Goal: Task Accomplishment & Management: Manage account settings

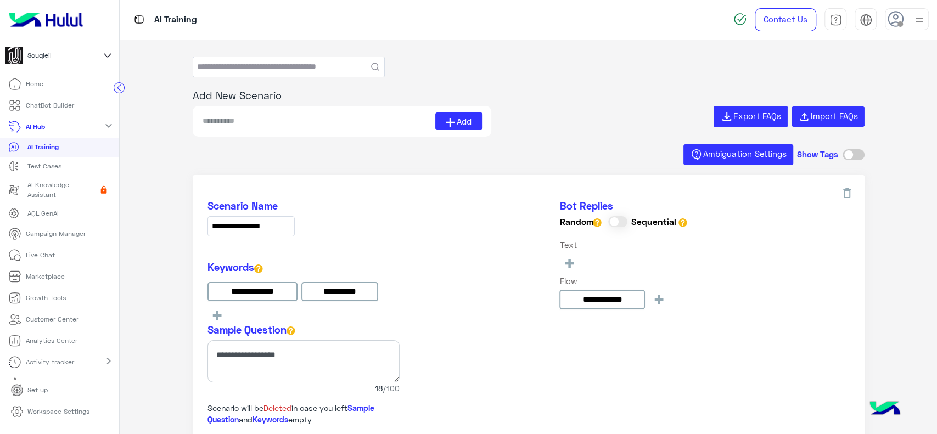
click at [113, 55] on icon at bounding box center [108, 55] width 12 height 13
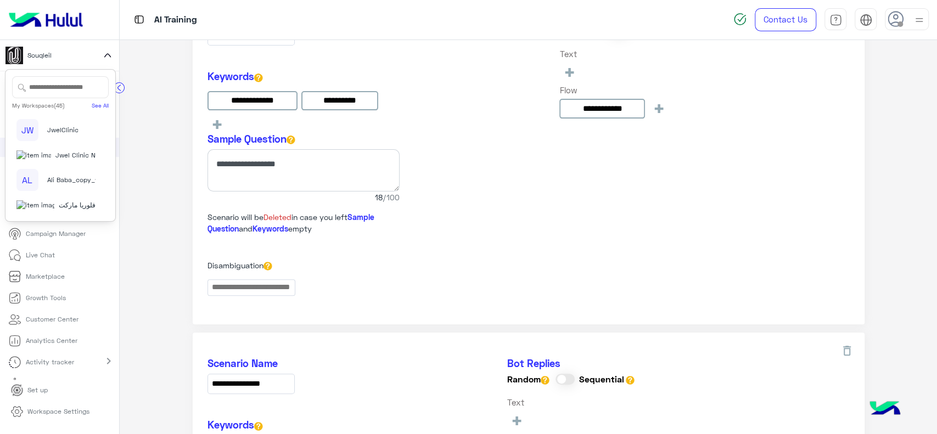
scroll to position [1195, 0]
click at [62, 150] on span "Jwel Clinic New" at bounding box center [79, 155] width 49 height 10
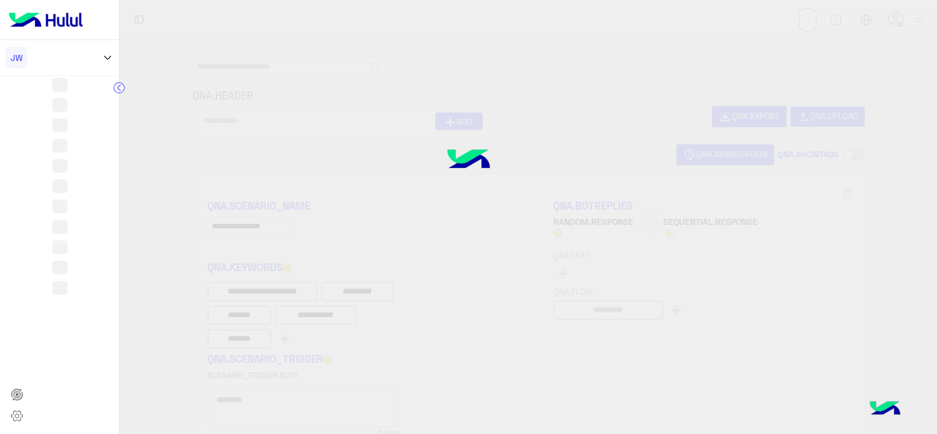
type input "**********"
type input "********"
type input "**********"
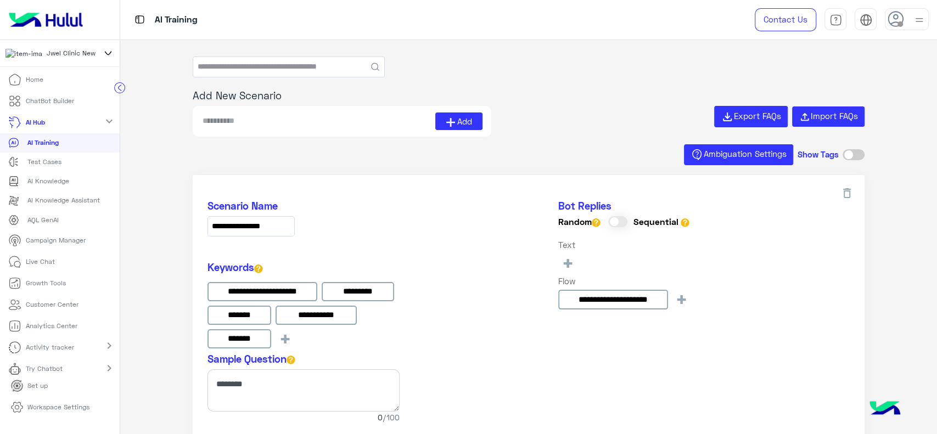
click at [16, 269] on icon at bounding box center [14, 261] width 13 height 13
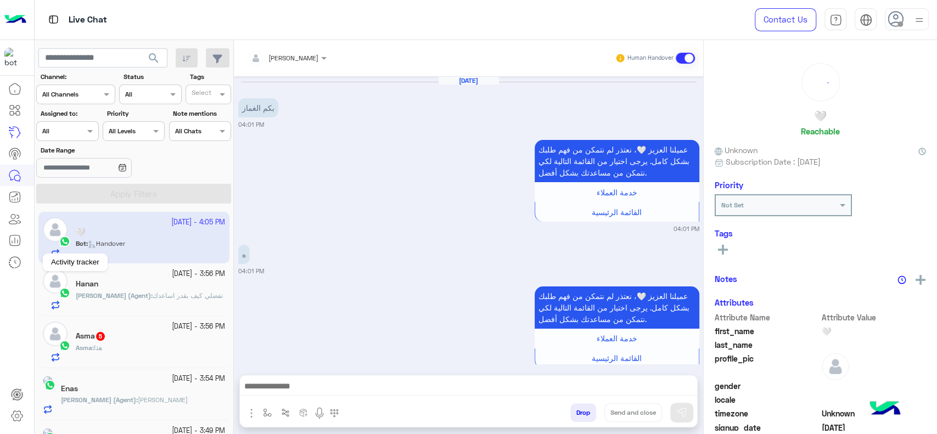
scroll to position [378, 0]
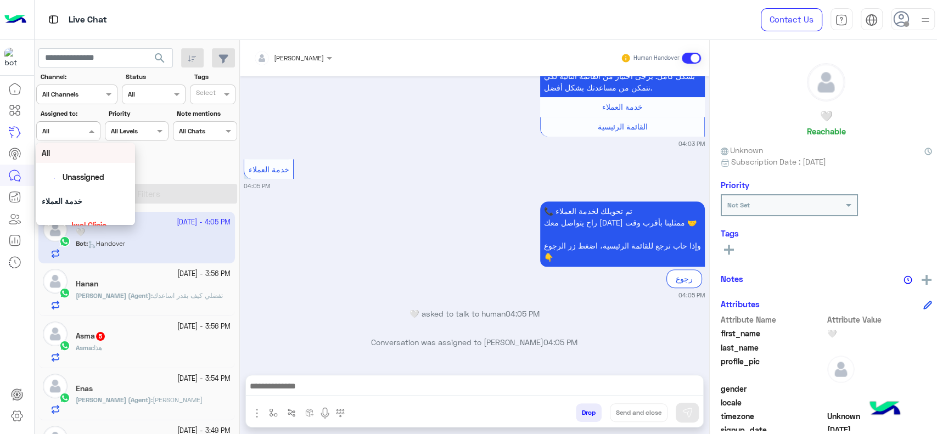
click at [90, 130] on span at bounding box center [93, 131] width 14 height 12
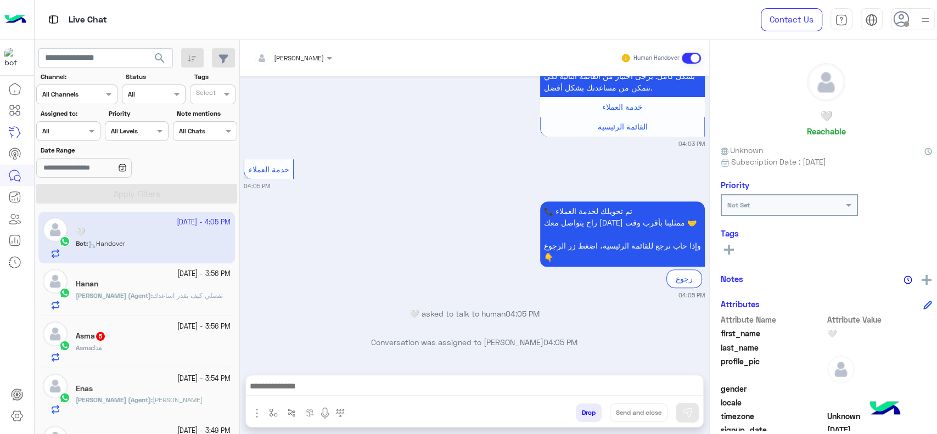
click at [193, 156] on div "Date Range" at bounding box center [137, 163] width 205 height 35
click at [105, 94] on div at bounding box center [77, 93] width 80 height 10
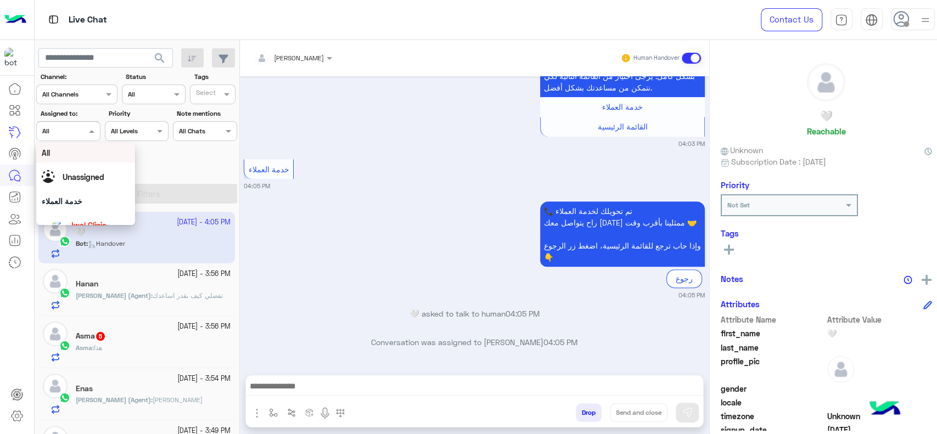
click at [88, 129] on div at bounding box center [68, 130] width 63 height 10
click at [90, 175] on span "[PERSON_NAME]" at bounding box center [99, 171] width 60 height 9
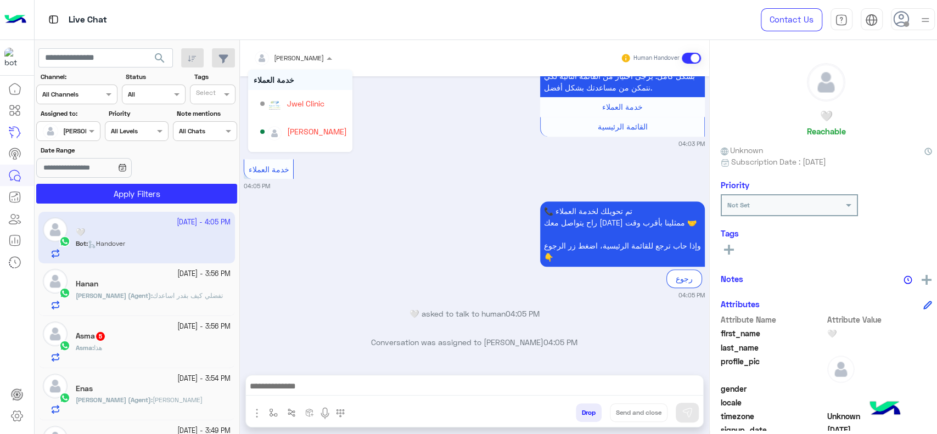
click at [324, 63] on div "[PERSON_NAME]" at bounding box center [299, 58] width 50 height 10
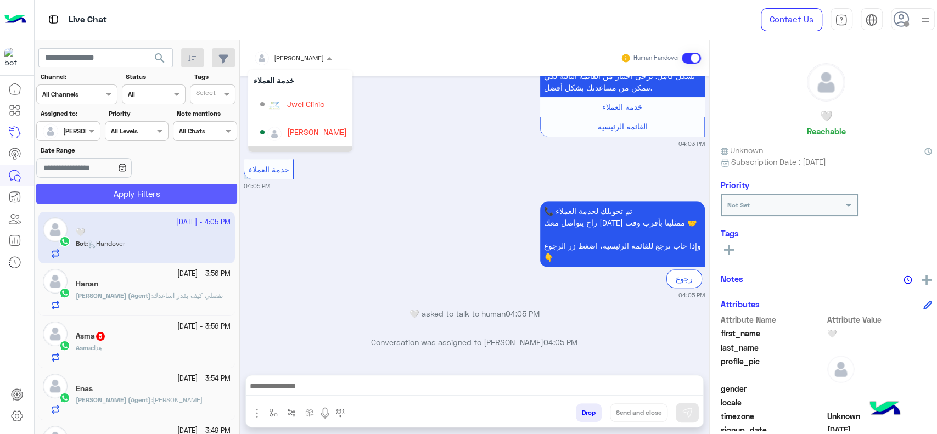
scroll to position [25, 0]
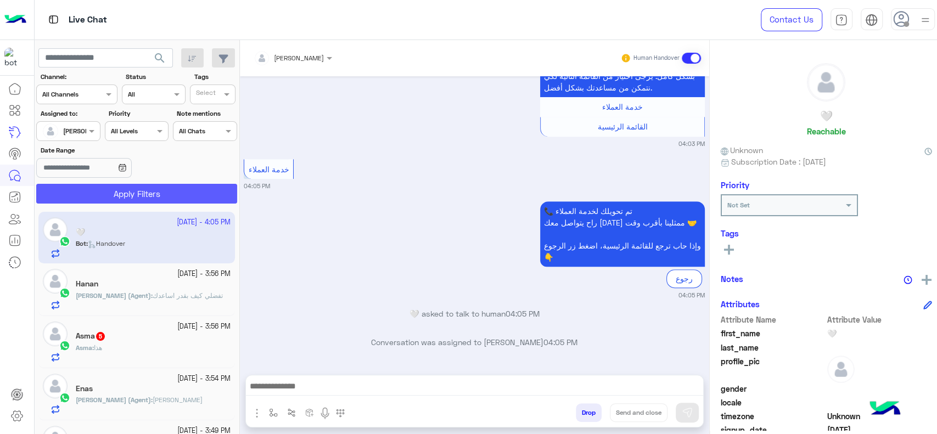
click at [175, 191] on button "Apply Filters" at bounding box center [136, 194] width 201 height 20
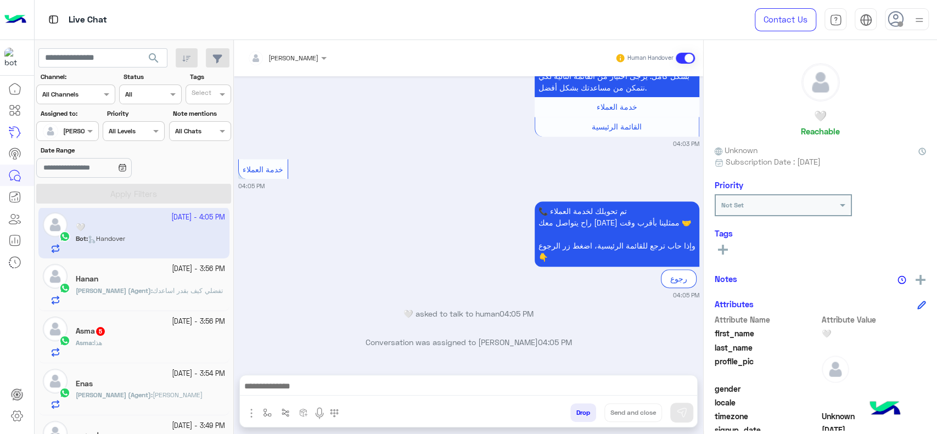
scroll to position [0, 0]
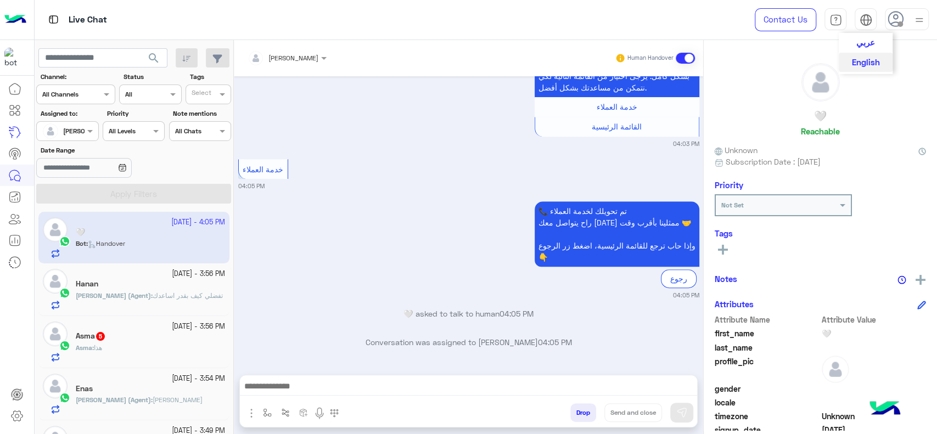
click at [866, 20] on img at bounding box center [866, 20] width 13 height 13
click at [851, 45] on button "عربي" at bounding box center [866, 42] width 54 height 19
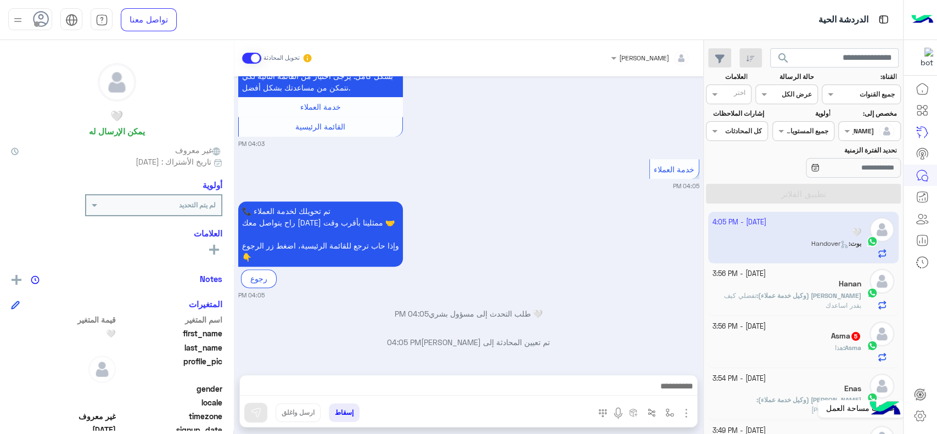
click at [921, 423] on link at bounding box center [921, 416] width 30 height 22
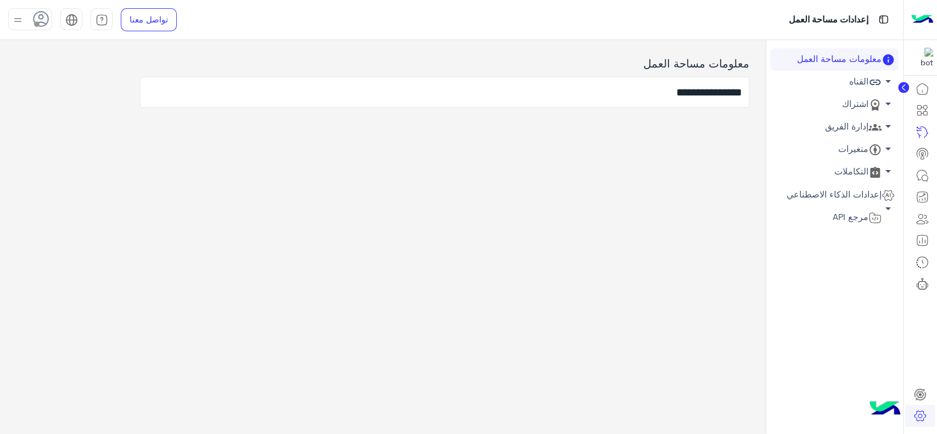
click at [863, 124] on link "إدارة الفريق arrow_drop_down" at bounding box center [834, 127] width 129 height 23
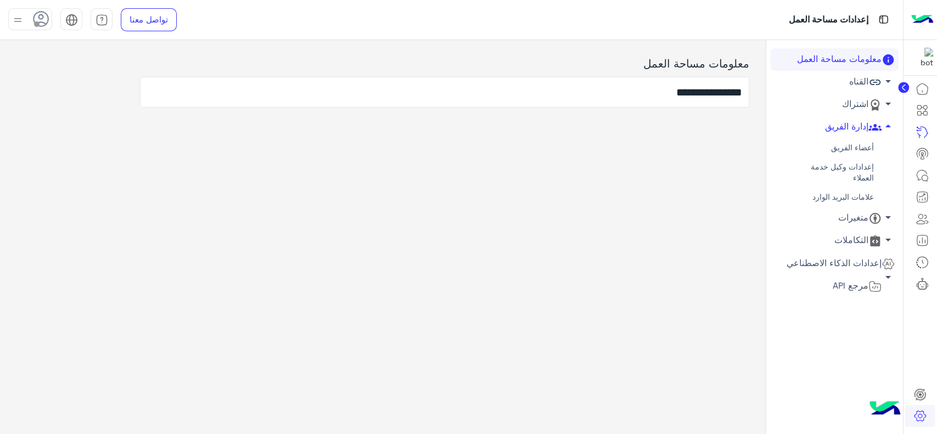
click at [841, 151] on link "أعضاء الفريق" at bounding box center [834, 147] width 129 height 19
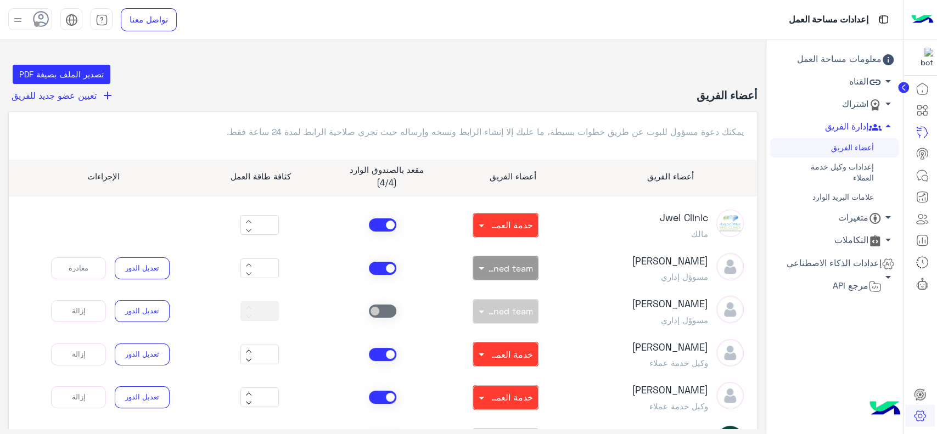
click at [62, 98] on span "تعيين عضو جديد للفريق" at bounding box center [54, 95] width 85 height 10
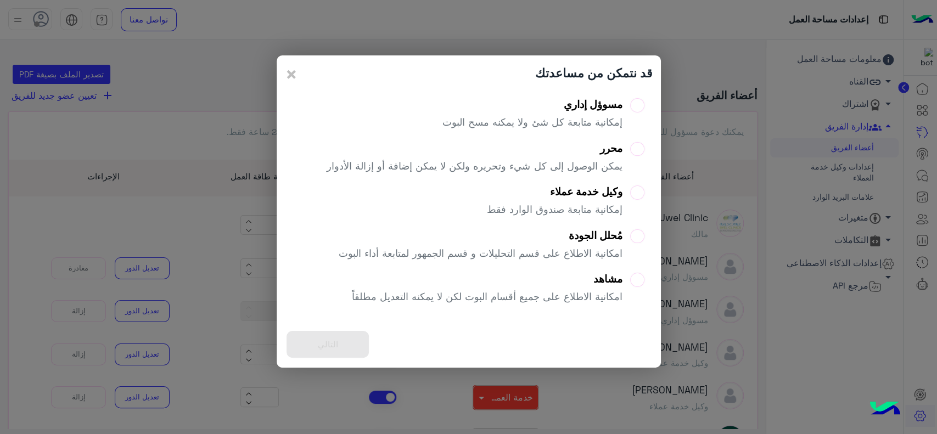
click at [566, 112] on div "مسوؤل إداري إمكانية متابعة كل شئ ولا يمكنه مسح البوت" at bounding box center [533, 118] width 180 height 40
click at [338, 349] on button "التالي" at bounding box center [328, 344] width 82 height 27
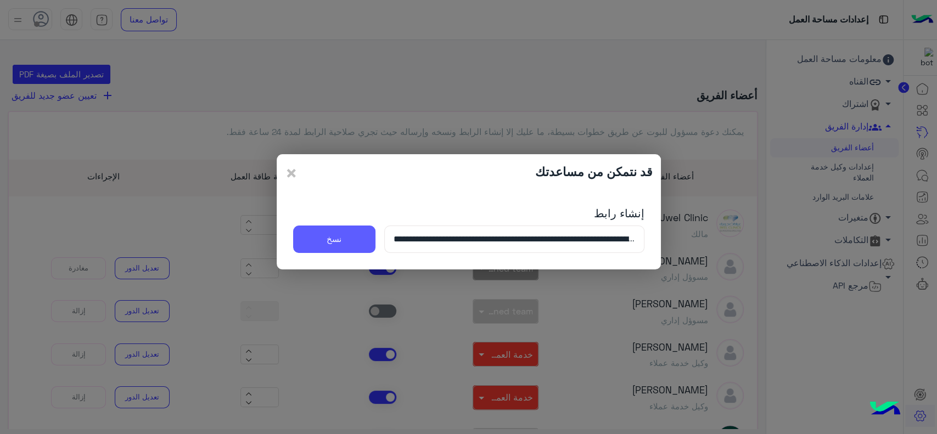
click at [352, 247] on button "نسخ" at bounding box center [334, 239] width 82 height 27
click at [292, 174] on span "×" at bounding box center [291, 172] width 13 height 25
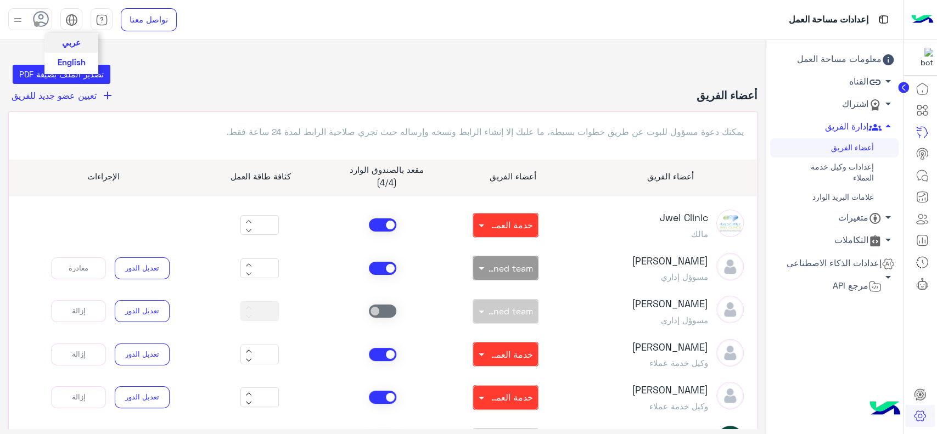
click at [75, 24] on img at bounding box center [71, 20] width 13 height 13
click at [75, 62] on span "English" at bounding box center [72, 62] width 28 height 10
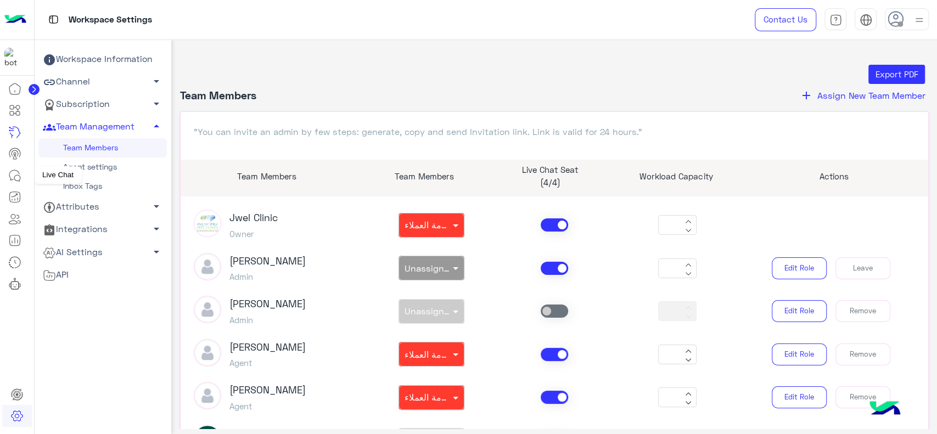
click at [17, 173] on icon at bounding box center [14, 175] width 13 height 13
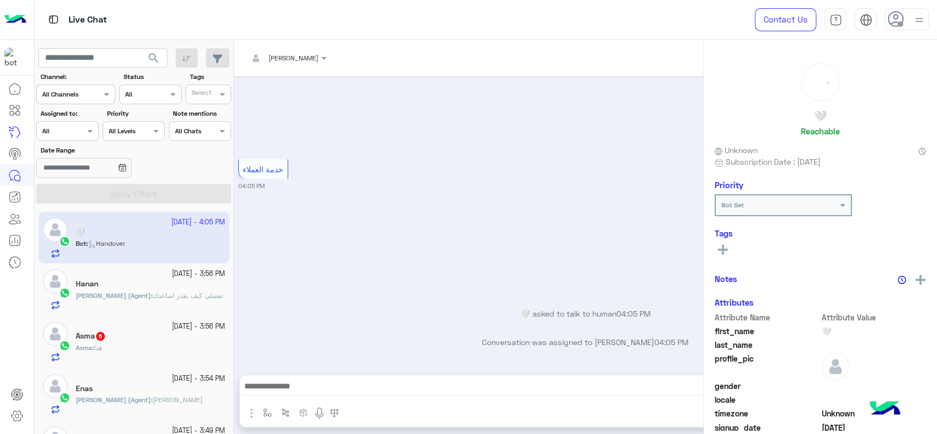
scroll to position [378, 0]
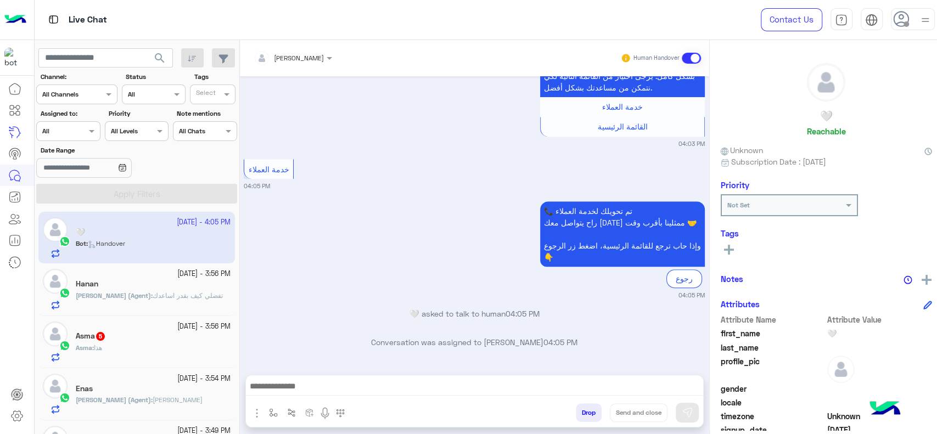
click at [149, 96] on input "text" at bounding box center [141, 93] width 27 height 10
click at [369, 224] on div "📞 تم تحويلك لخدمة العملاء راح يتواصل معك [DATE] ممثلينا بأقرب وقت 🤝 وإذا حاب تر…" at bounding box center [474, 249] width 461 height 101
click at [141, 63] on input "text" at bounding box center [105, 58] width 135 height 20
click at [88, 132] on div at bounding box center [68, 130] width 63 height 10
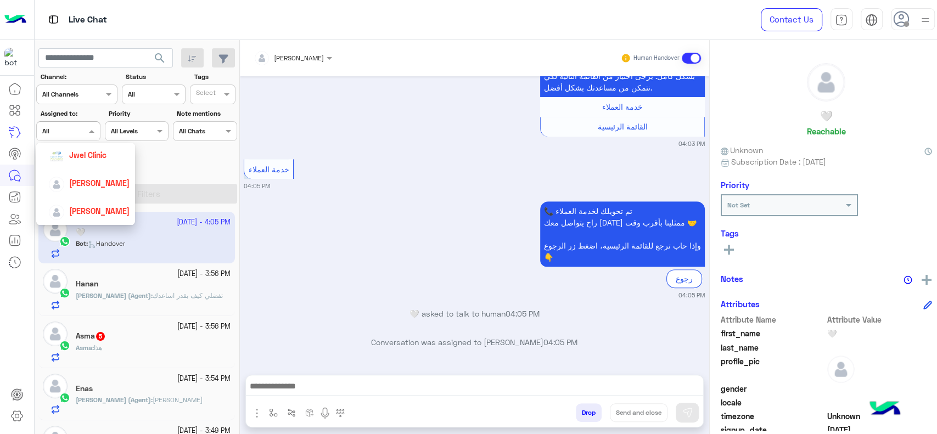
scroll to position [73, 0]
click at [94, 186] on div "[PERSON_NAME]" at bounding box center [99, 181] width 60 height 12
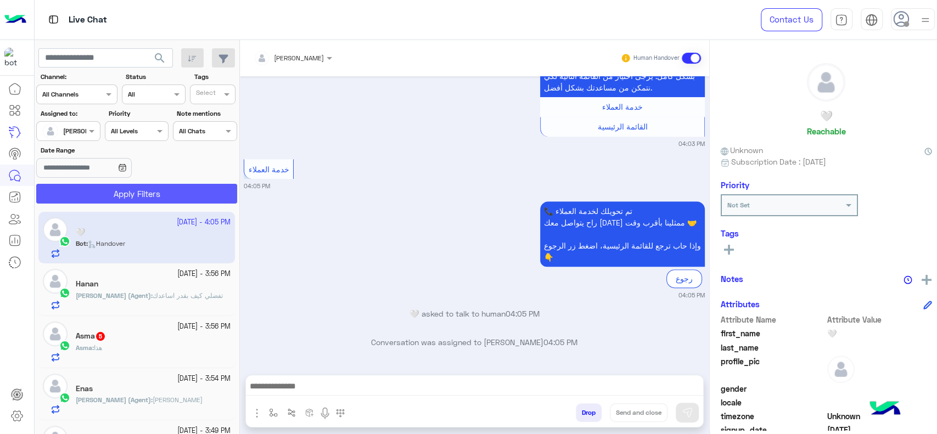
click at [95, 198] on button "Apply Filters" at bounding box center [136, 194] width 201 height 20
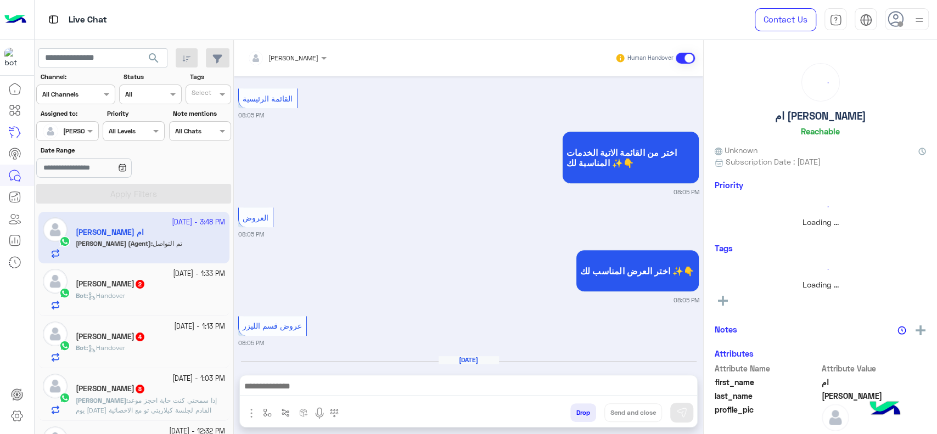
scroll to position [756, 0]
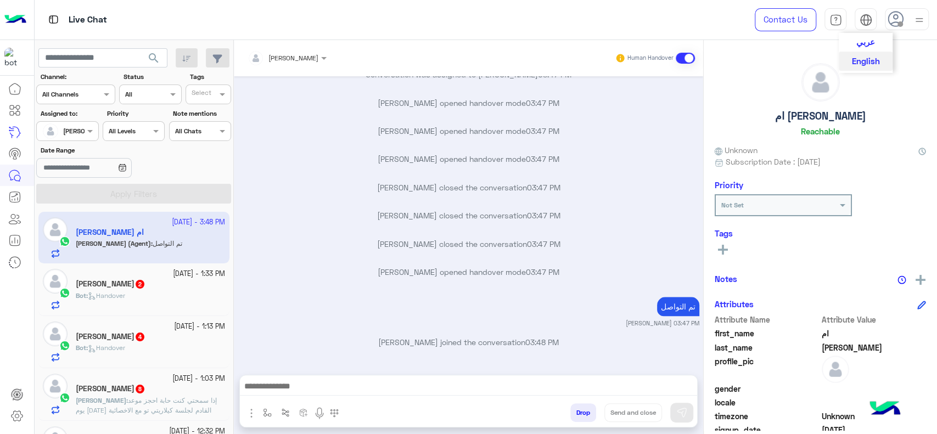
click at [868, 39] on span "عربي" at bounding box center [866, 42] width 19 height 10
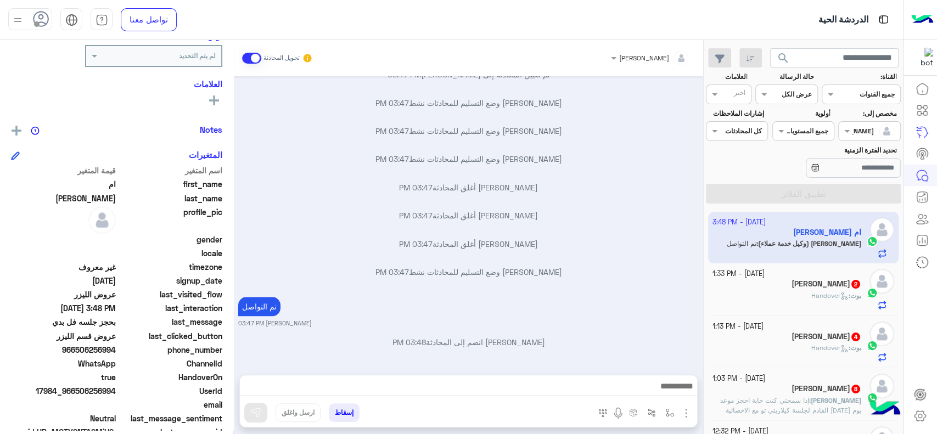
scroll to position [170, 0]
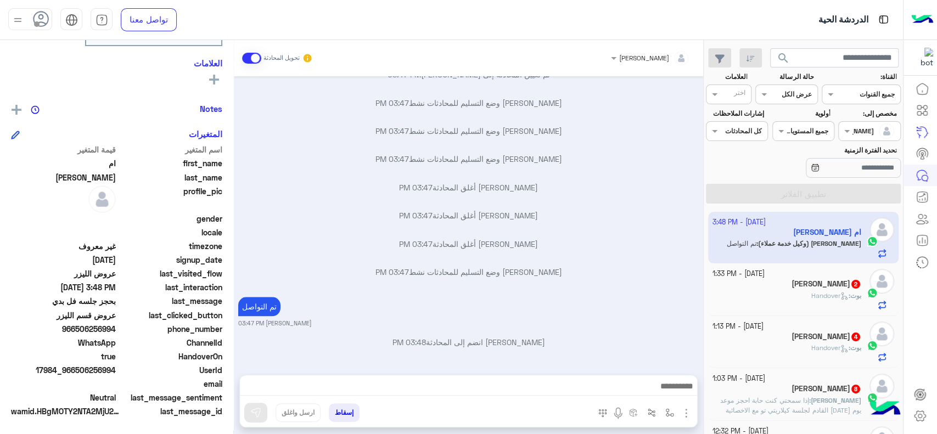
click at [76, 327] on span "966506256994" at bounding box center [63, 329] width 105 height 12
copy span "966506256994"
click at [846, 63] on input "text" at bounding box center [834, 58] width 129 height 20
paste input "**********"
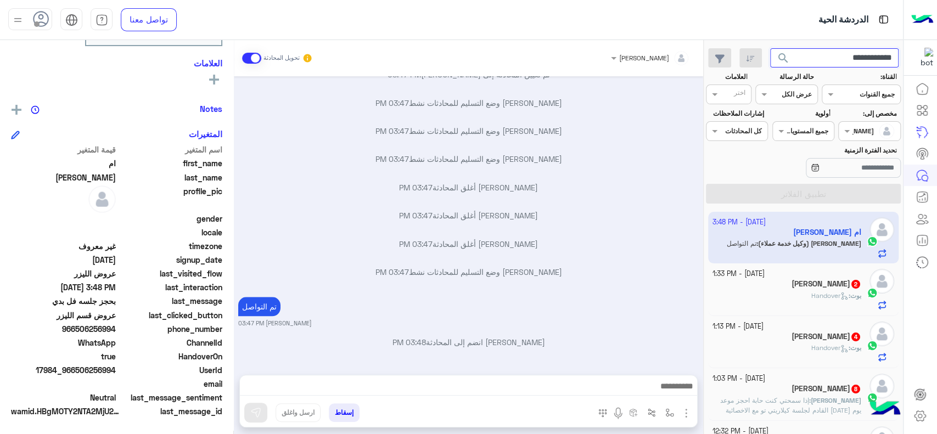
type input "**********"
click at [770, 48] on button "search" at bounding box center [783, 60] width 27 height 24
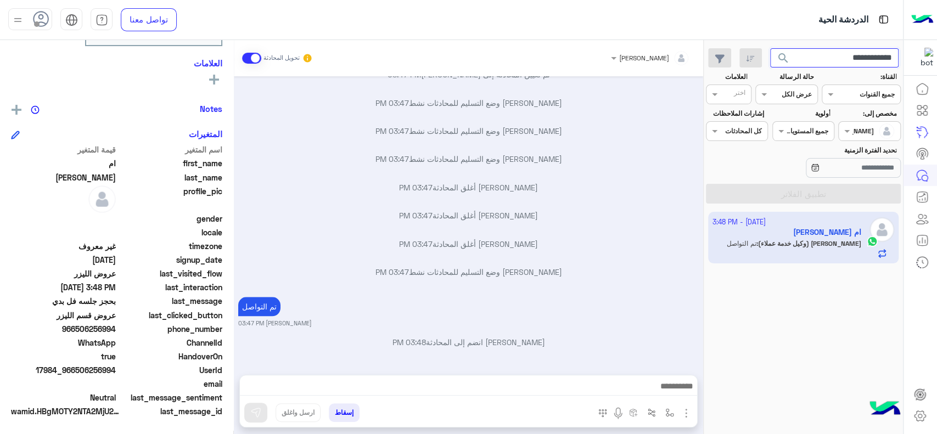
click at [846, 63] on input "**********" at bounding box center [834, 58] width 129 height 20
click at [778, 58] on span "search" at bounding box center [783, 58] width 13 height 13
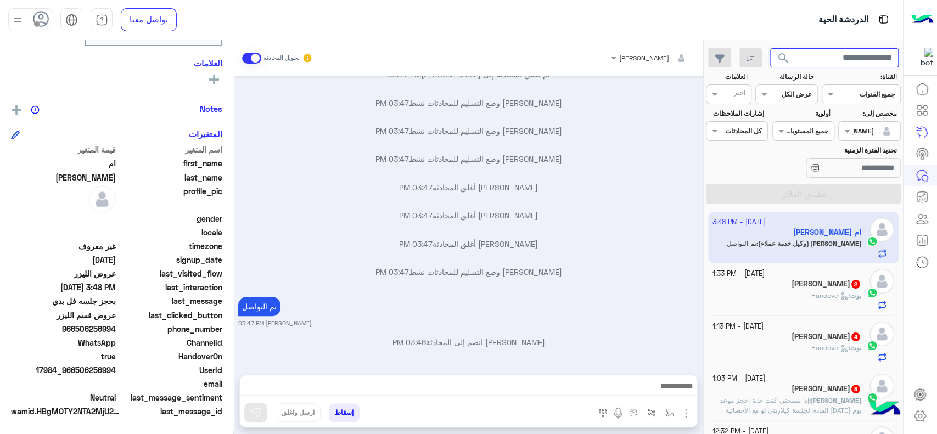
click at [822, 57] on input "text" at bounding box center [834, 58] width 129 height 20
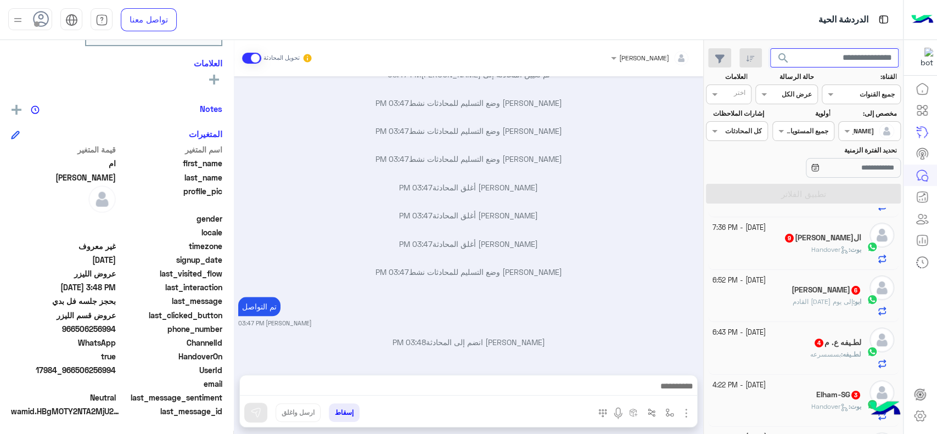
scroll to position [257, 0]
click at [627, 269] on p "[PERSON_NAME] وضع التسليم للمحادثات نشط 03:47 PM" at bounding box center [468, 272] width 461 height 12
click at [799, 102] on div "القناه عرض الكل" at bounding box center [787, 95] width 62 height 20
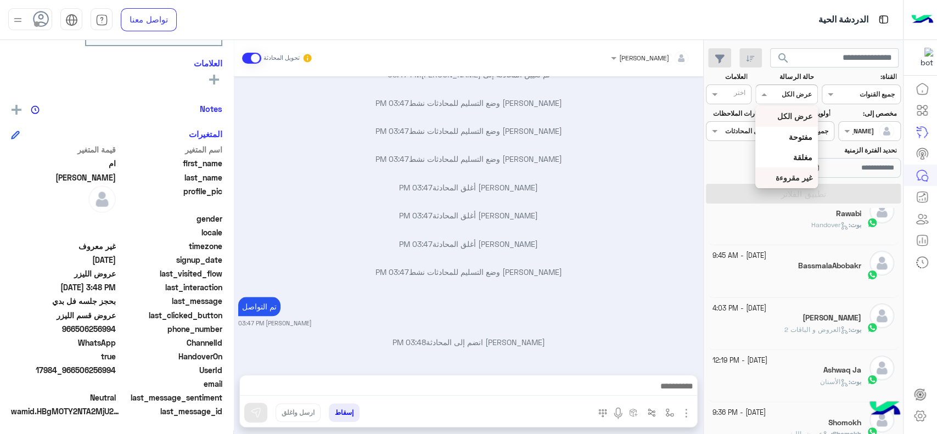
scroll to position [492, 0]
click at [823, 341] on div "بوت : العروض و الباقات 2" at bounding box center [787, 332] width 149 height 19
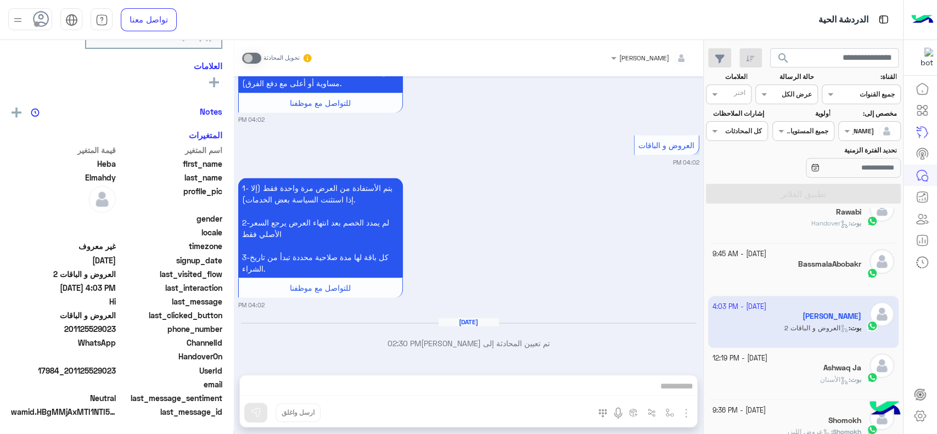
scroll to position [170, 0]
click at [593, 259] on div "1- يتم الأستفادة من العرض مرة واحدة فقط (إلا إذا استثنت السياسة بعض الخدمات). 2…" at bounding box center [468, 242] width 461 height 134
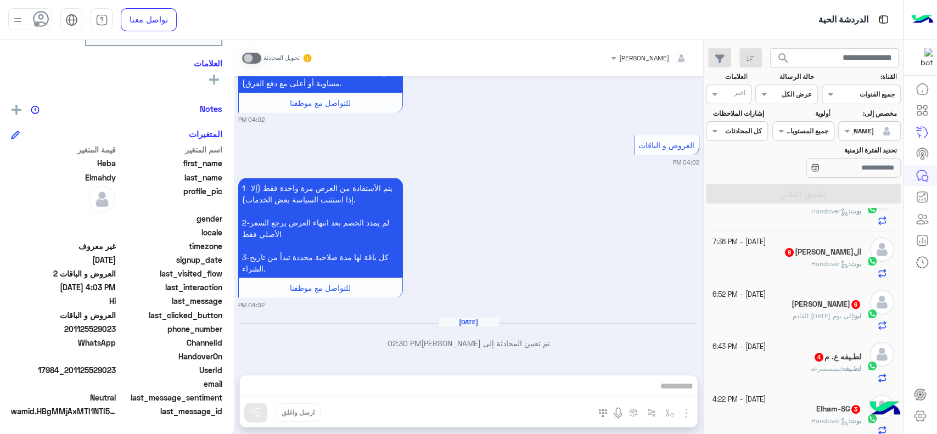
scroll to position [242, 0]
click at [915, 417] on icon at bounding box center [920, 416] width 11 height 10
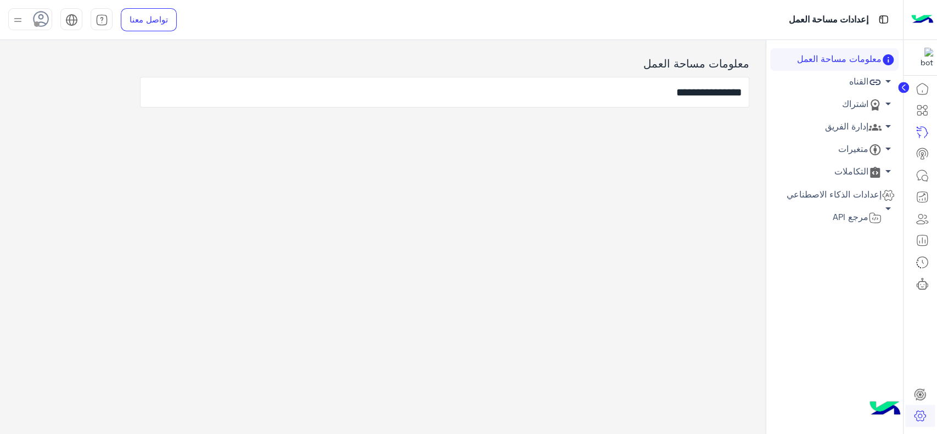
click at [850, 121] on link "إدارة الفريق arrow_drop_down" at bounding box center [834, 127] width 129 height 23
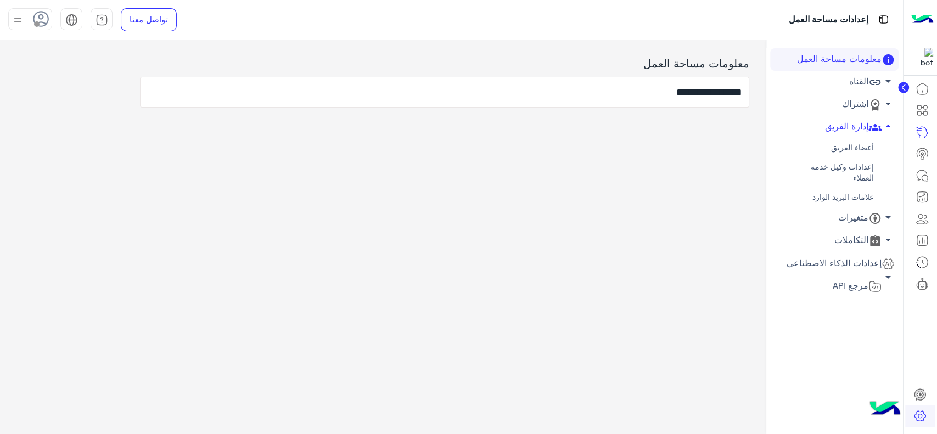
click at [855, 144] on link "أعضاء الفريق" at bounding box center [834, 147] width 129 height 19
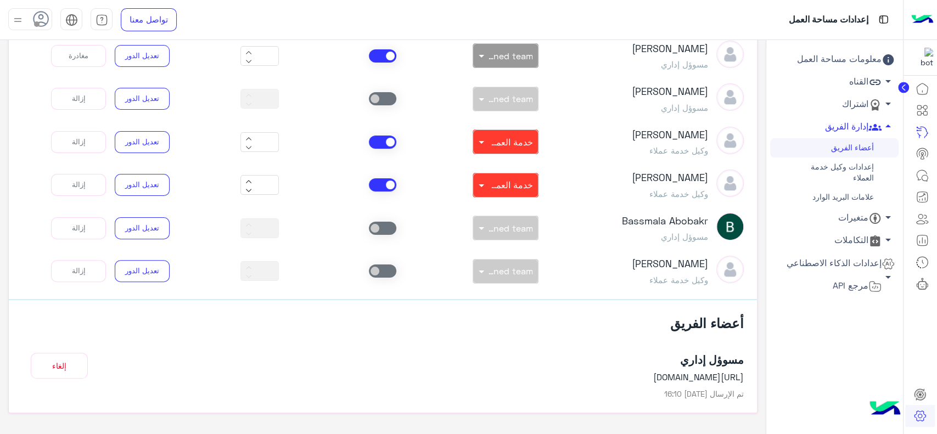
scroll to position [167, 0]
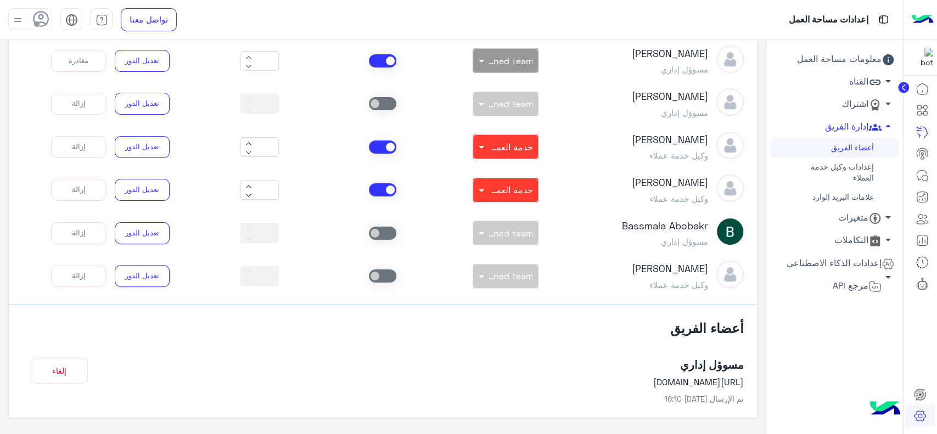
click at [386, 274] on span at bounding box center [382, 276] width 27 height 13
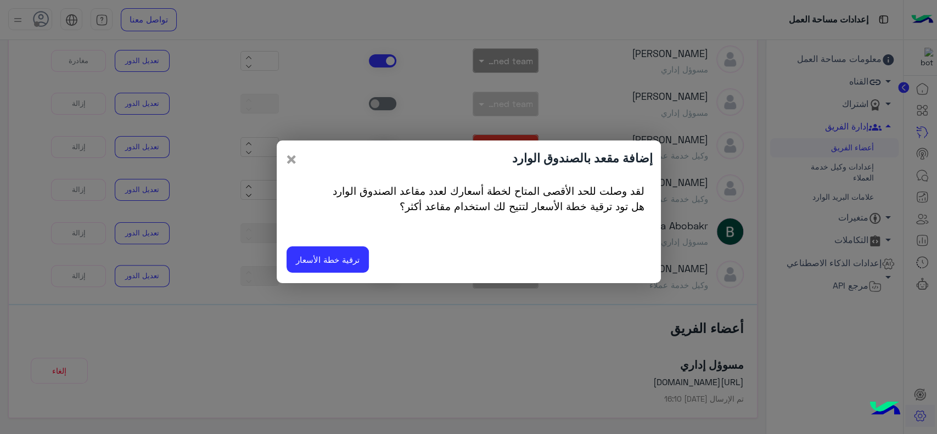
click at [290, 163] on span "×" at bounding box center [291, 159] width 13 height 25
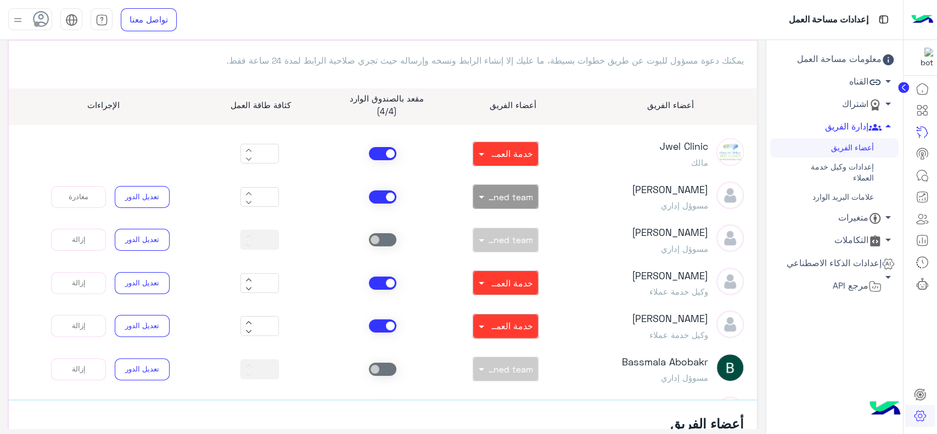
scroll to position [68, 0]
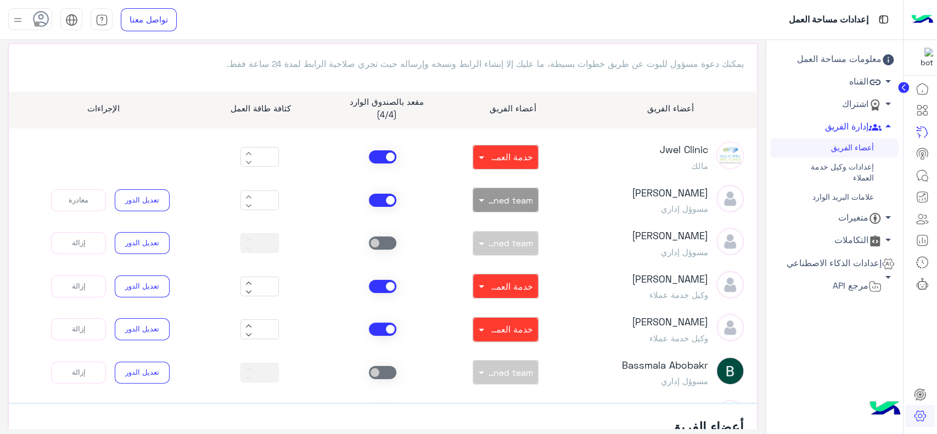
click at [389, 204] on span at bounding box center [382, 200] width 27 height 13
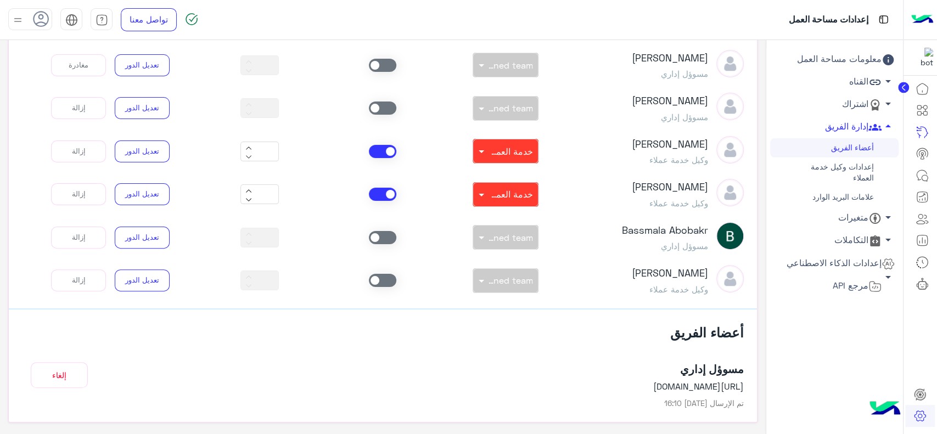
scroll to position [165, 0]
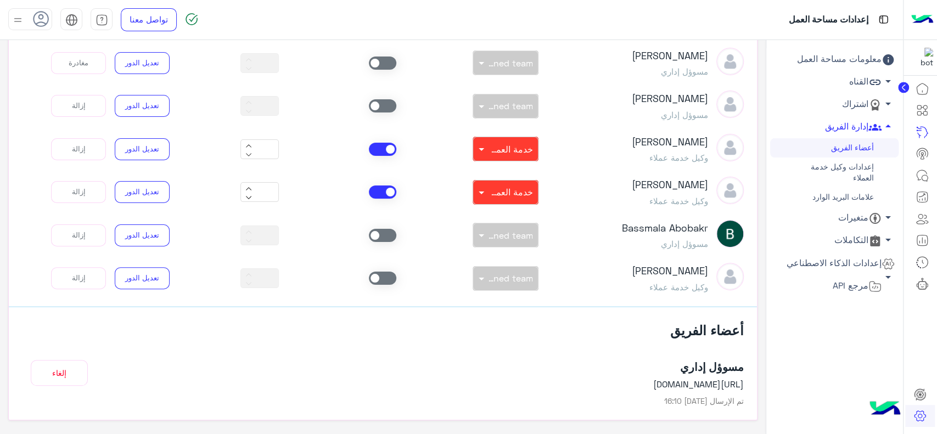
click at [384, 275] on span at bounding box center [382, 278] width 27 height 13
click at [502, 280] on span "Unassigned team" at bounding box center [496, 278] width 74 height 10
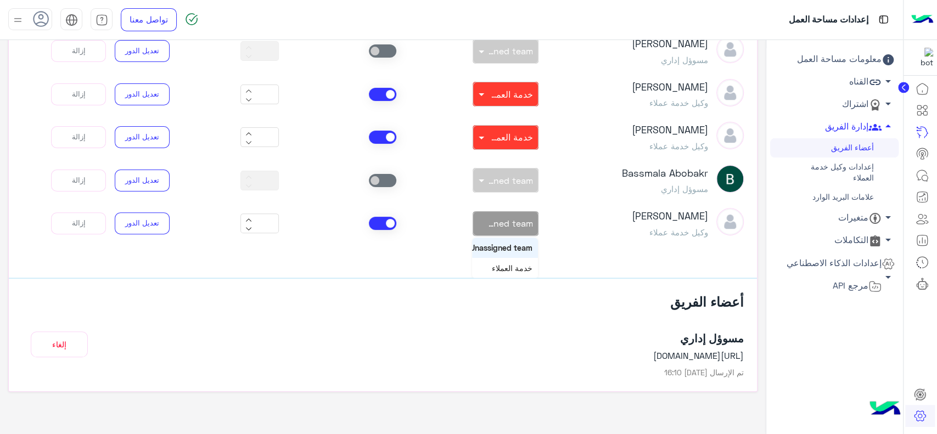
scroll to position [194, 0]
click at [513, 268] on span "خدمة العملاء" at bounding box center [512, 267] width 41 height 9
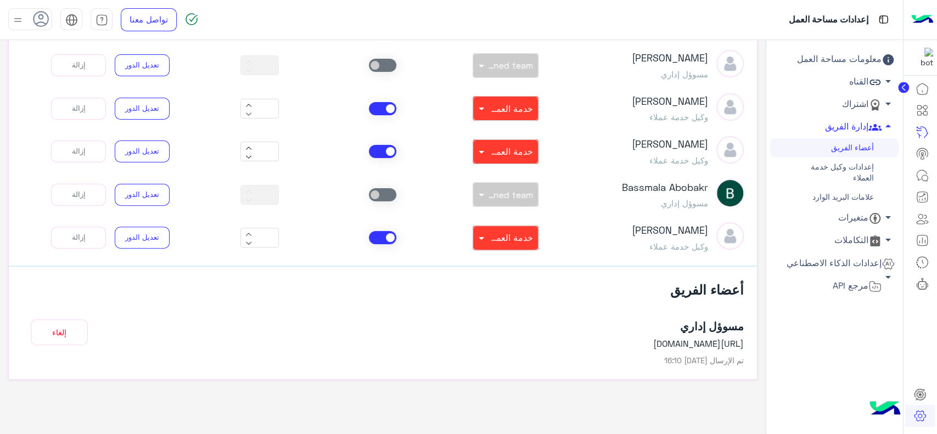
click at [513, 268] on div "أعضاء الفريق مسوؤل إداري [URL][DOMAIN_NAME] تم الإرسال [DATE] 16:10 إلغاء" at bounding box center [383, 316] width 749 height 100
click at [72, 20] on img at bounding box center [71, 20] width 13 height 13
click at [76, 59] on span "English" at bounding box center [72, 62] width 28 height 10
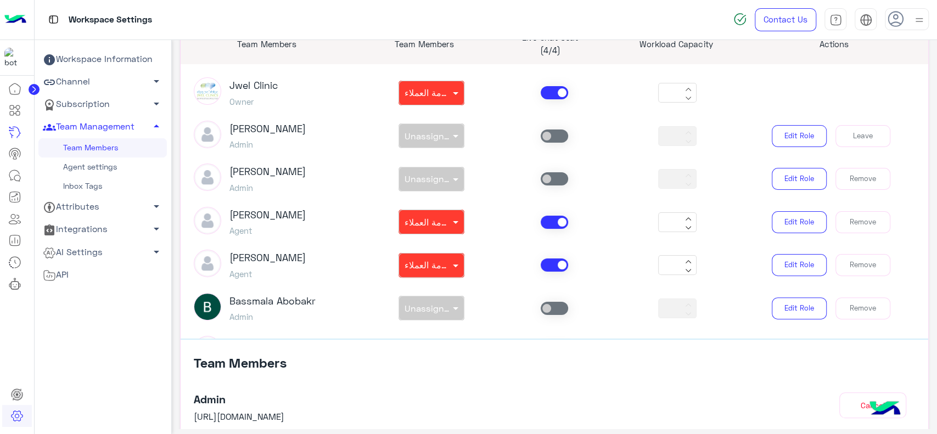
scroll to position [133, 0]
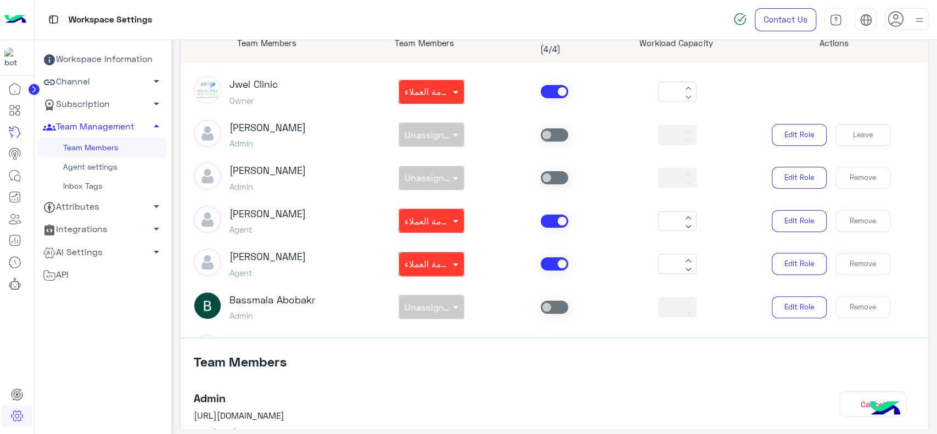
click at [34, 91] on circle at bounding box center [34, 89] width 11 height 11
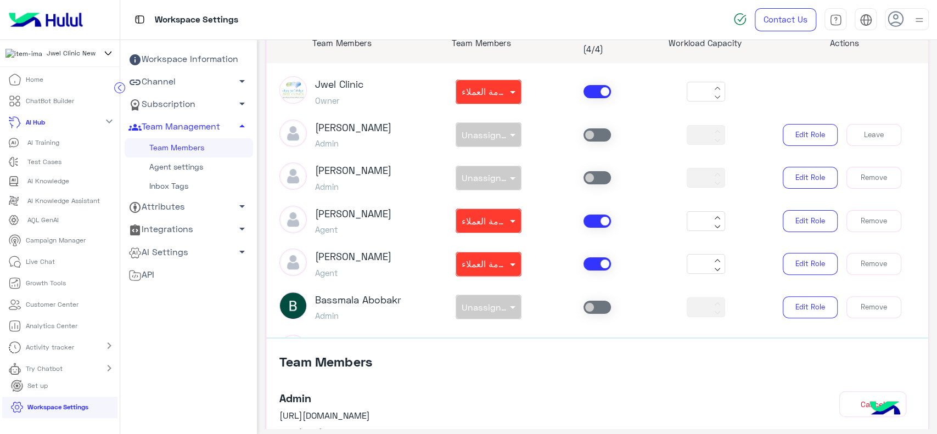
click at [103, 54] on icon at bounding box center [108, 53] width 12 height 13
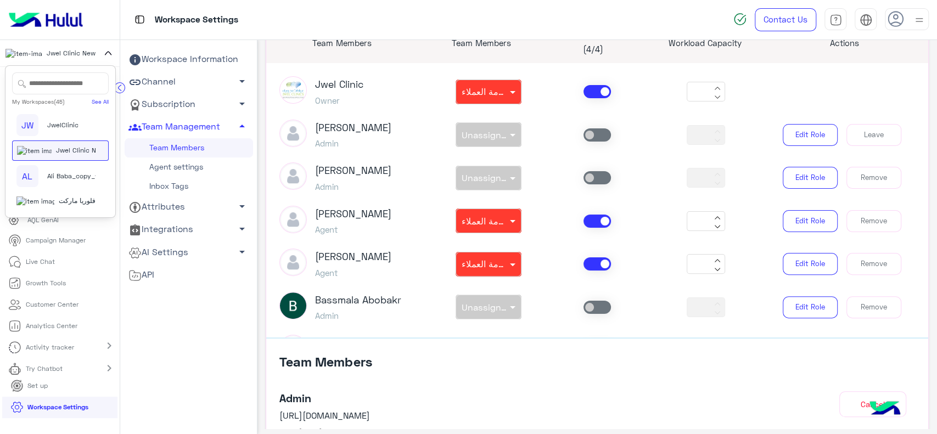
scroll to position [1084, 0]
click at [62, 49] on span "Souqleil" at bounding box center [59, 45] width 24 height 10
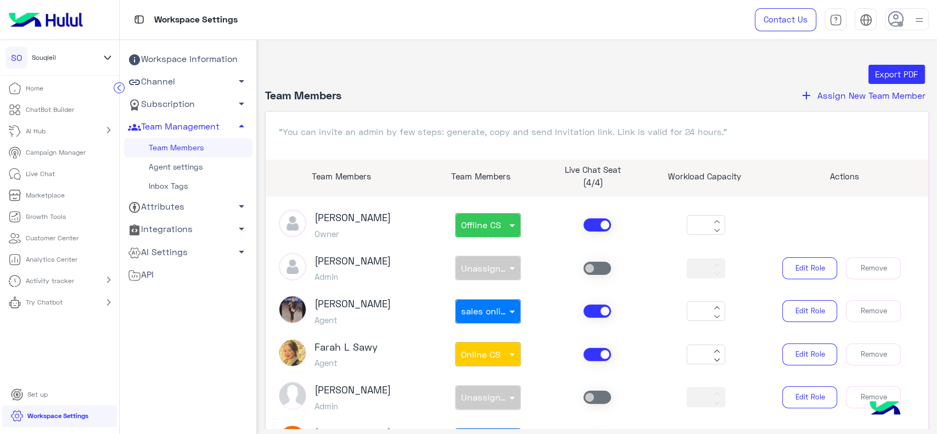
click at [48, 129] on link "AI Hub" at bounding box center [29, 131] width 58 height 21
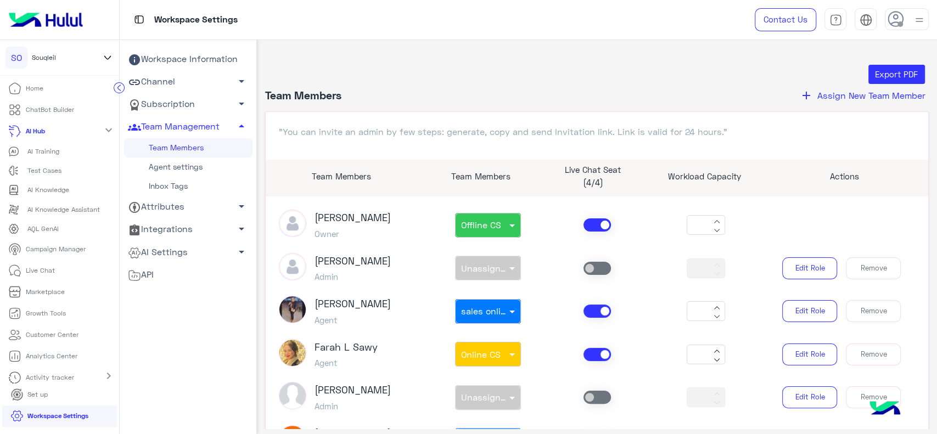
click at [48, 149] on p "AI Training" at bounding box center [43, 152] width 32 height 10
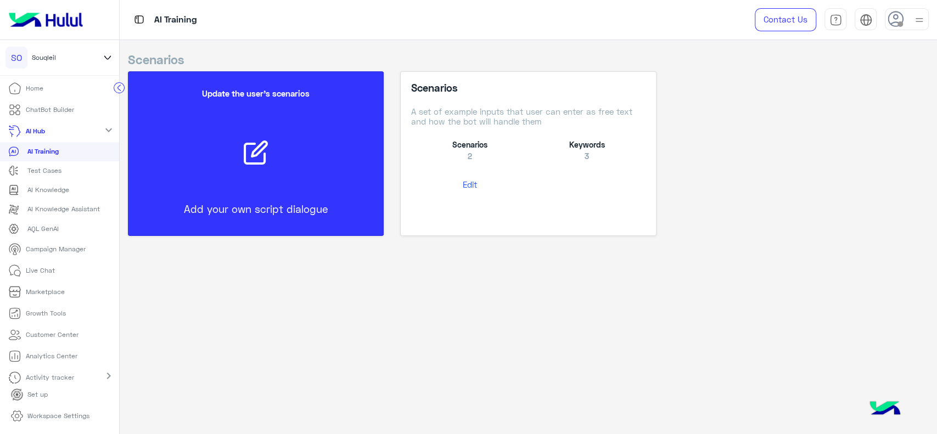
click at [43, 108] on p "ChatBot Builder" at bounding box center [50, 110] width 48 height 10
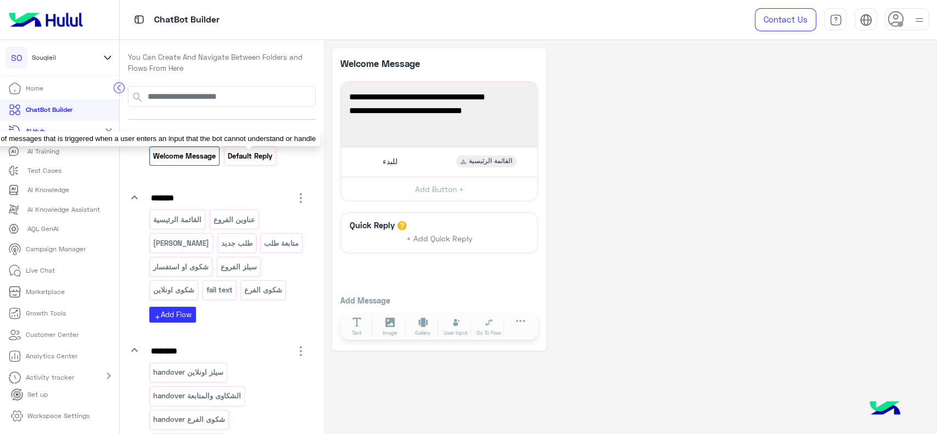
click at [269, 161] on p "Default reply" at bounding box center [250, 156] width 46 height 13
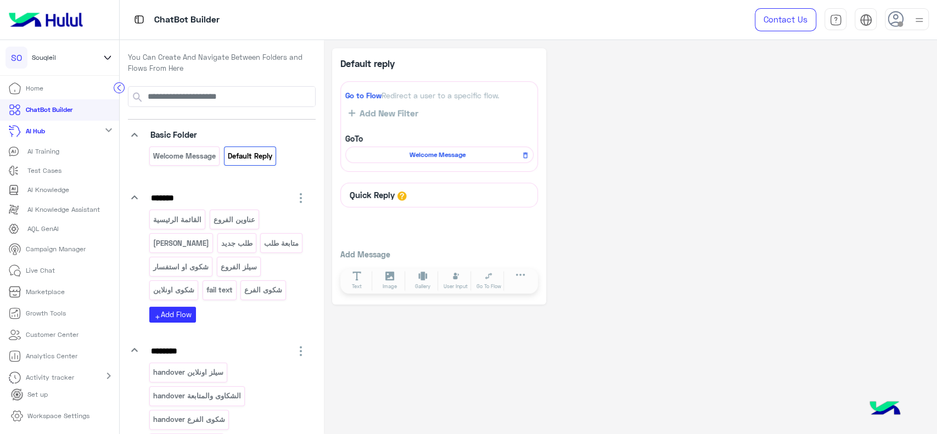
click at [115, 91] on circle at bounding box center [119, 88] width 10 height 10
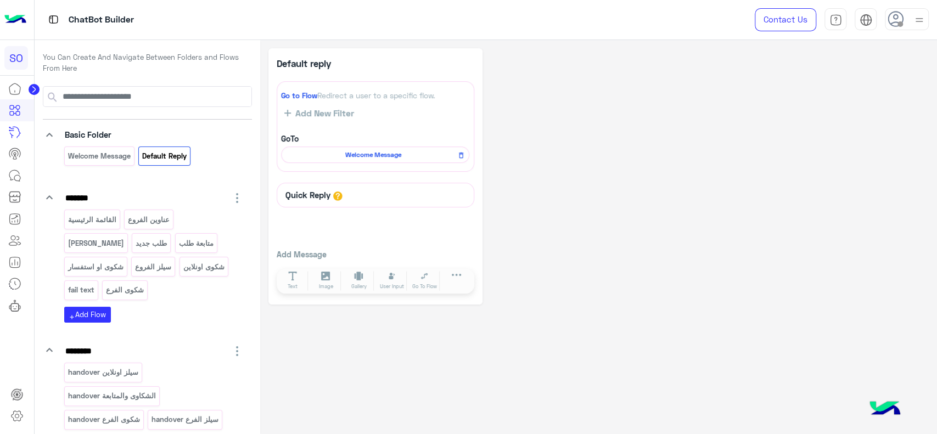
click at [15, 24] on img at bounding box center [15, 19] width 22 height 23
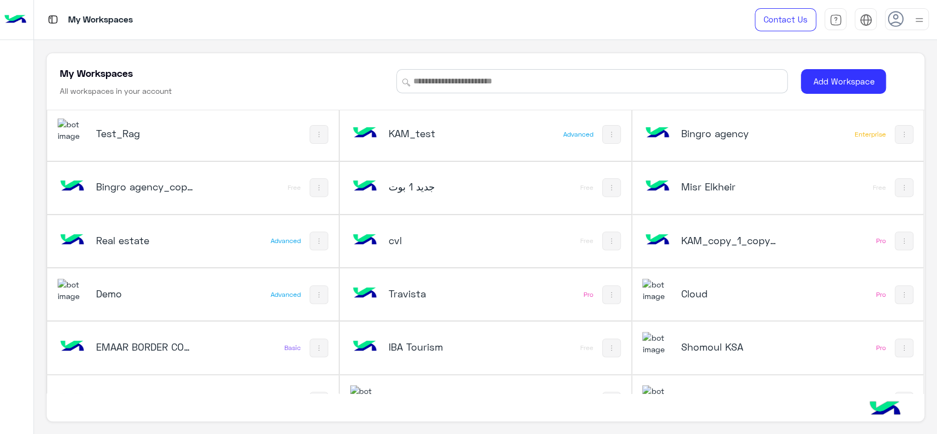
scroll to position [271, 0]
click at [396, 193] on div "بوت‎ جديد 1" at bounding box center [438, 186] width 98 height 15
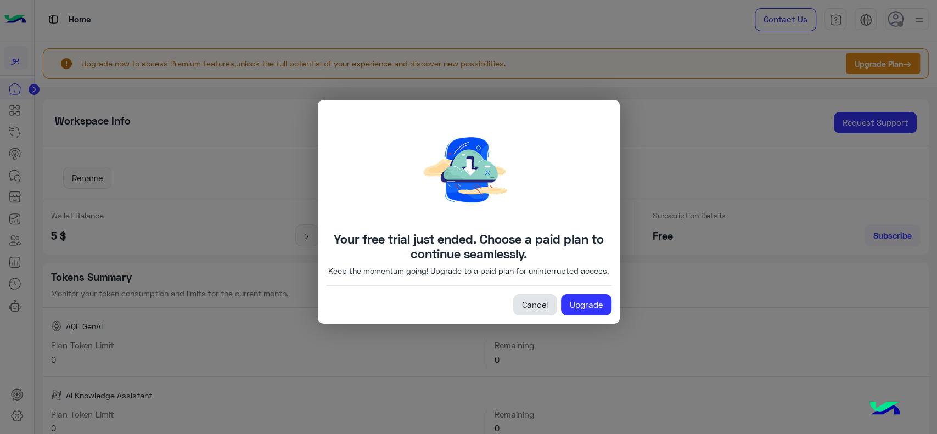
click at [532, 314] on link "Cancel" at bounding box center [534, 305] width 43 height 22
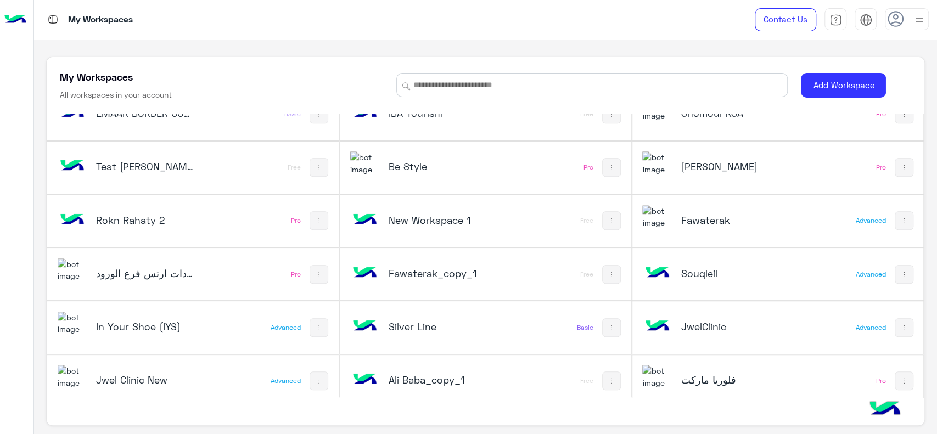
scroll to position [515, 0]
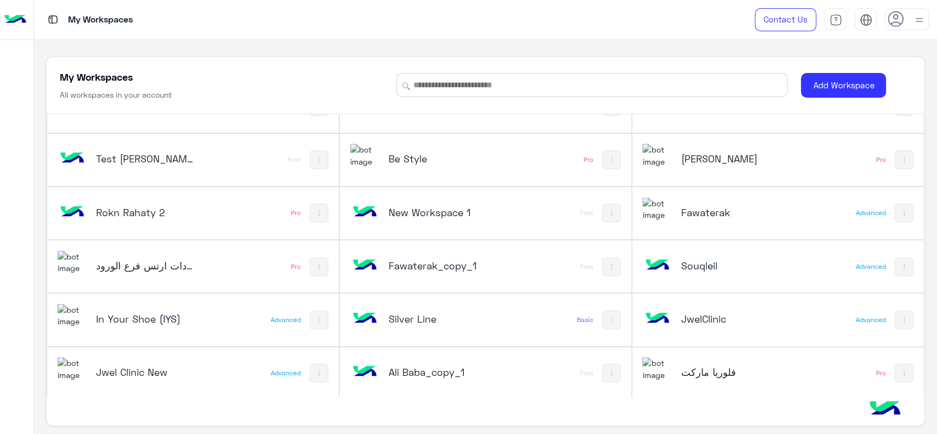
click at [655, 270] on img at bounding box center [658, 266] width 30 height 30
